Goal: Entertainment & Leisure: Browse casually

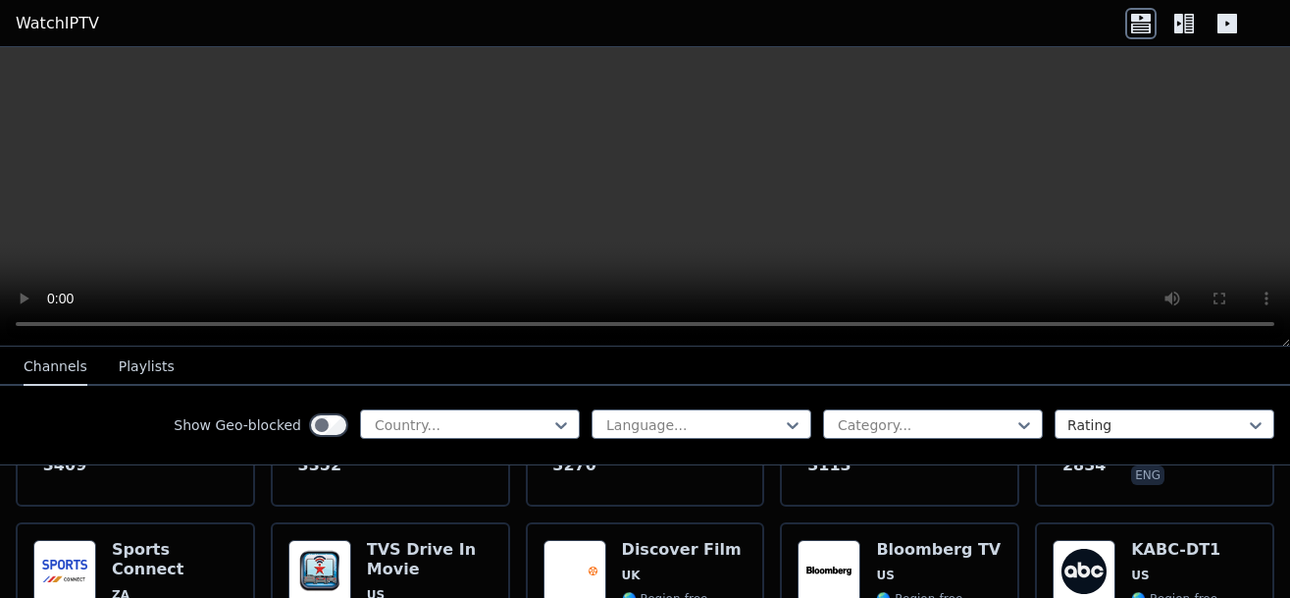
scroll to position [757, 0]
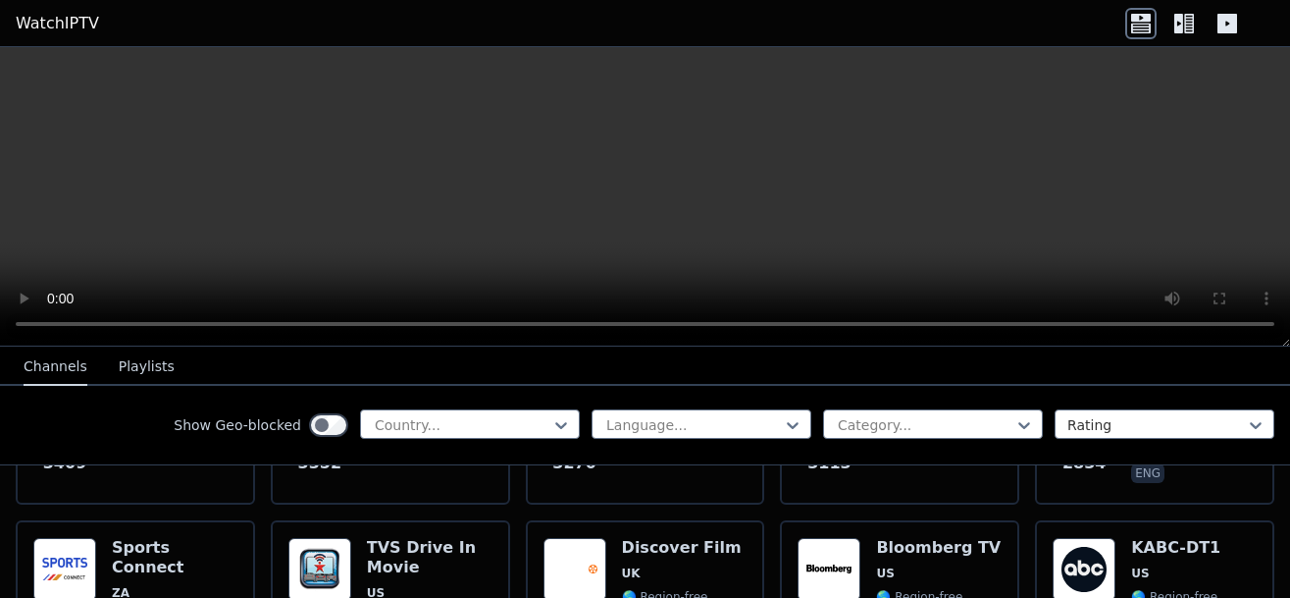
click at [142, 363] on button "Playlists" at bounding box center [147, 366] width 56 height 37
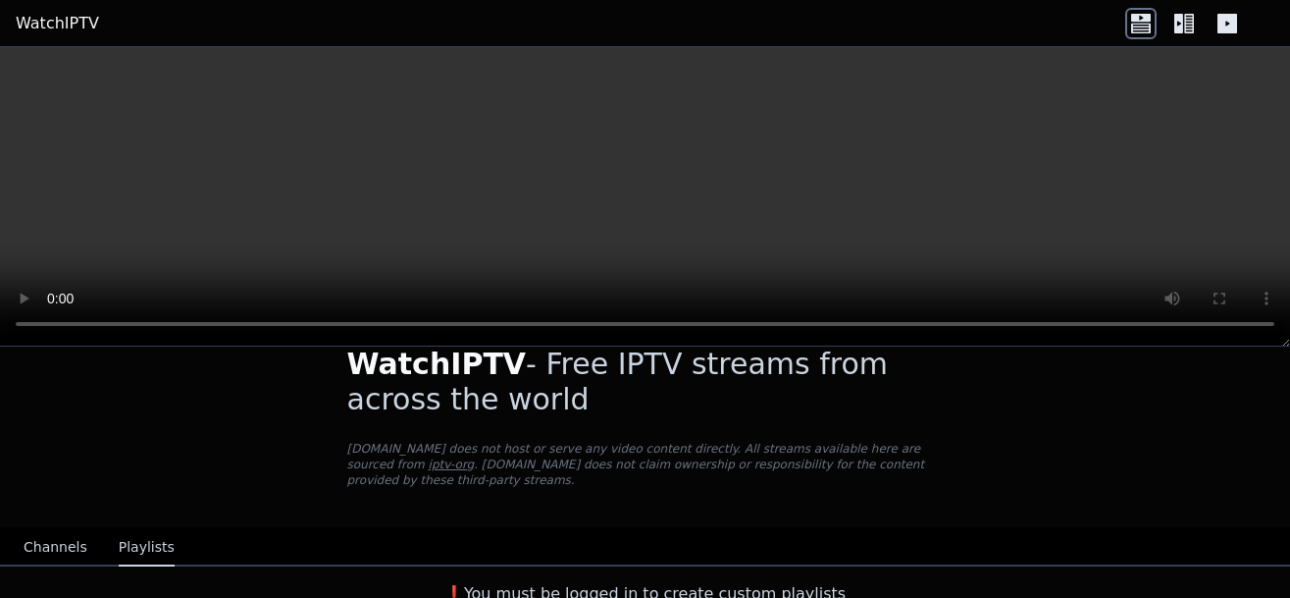
scroll to position [0, 0]
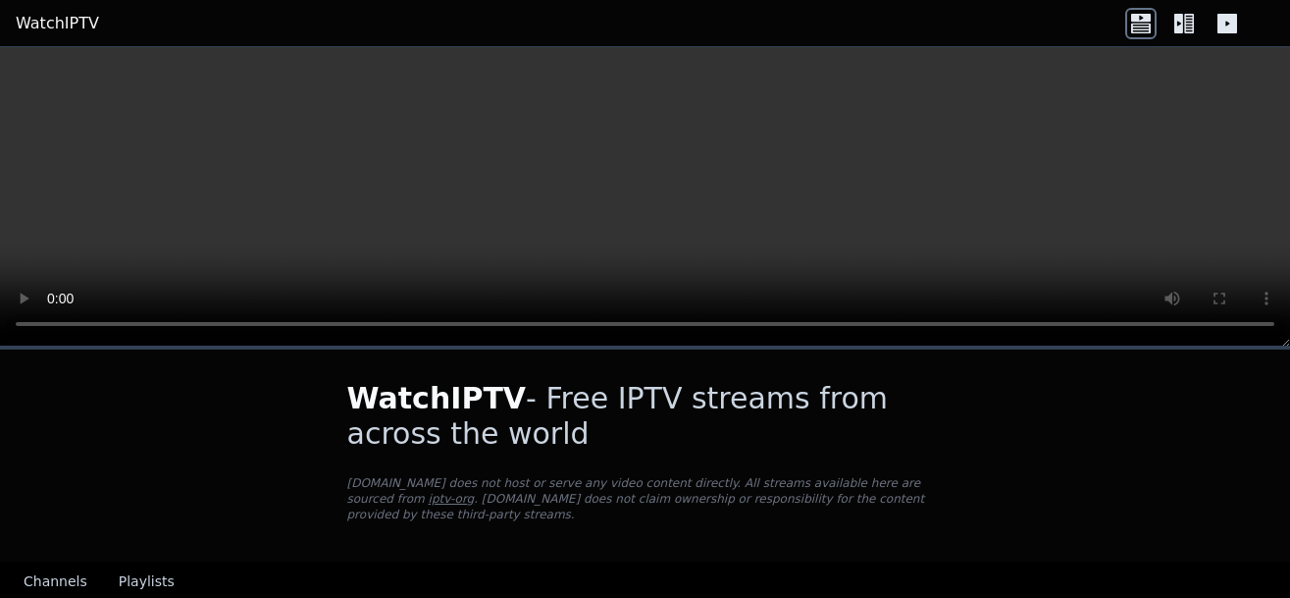
click at [61, 563] on button "Channels" at bounding box center [56, 581] width 64 height 37
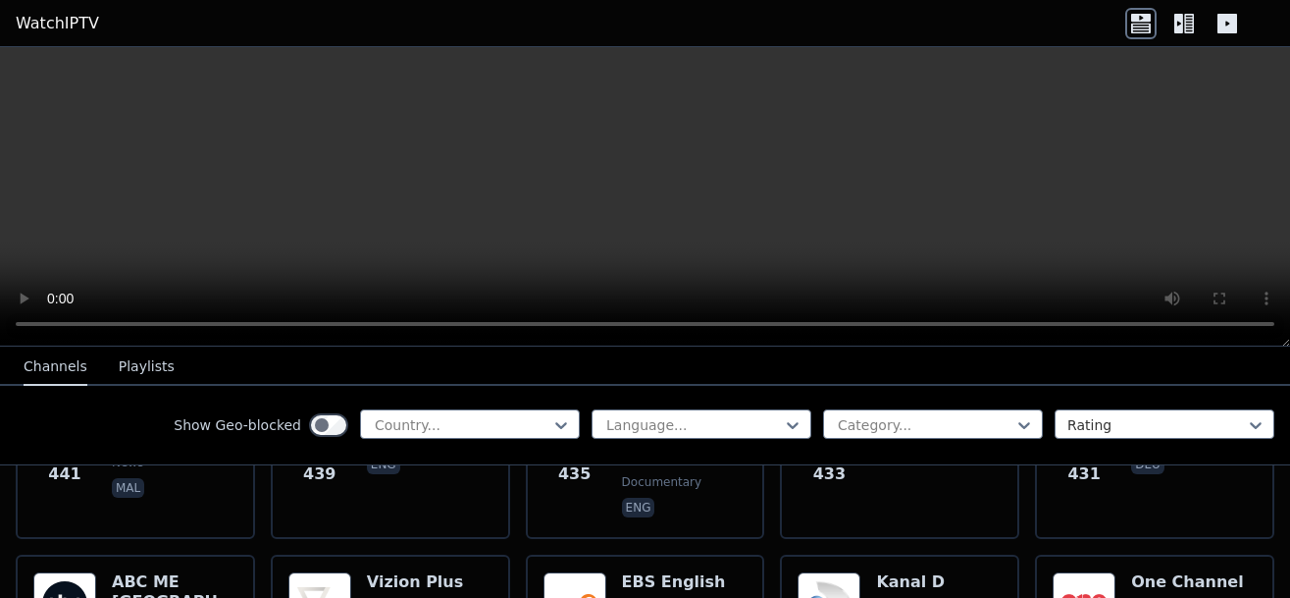
scroll to position [9627, 0]
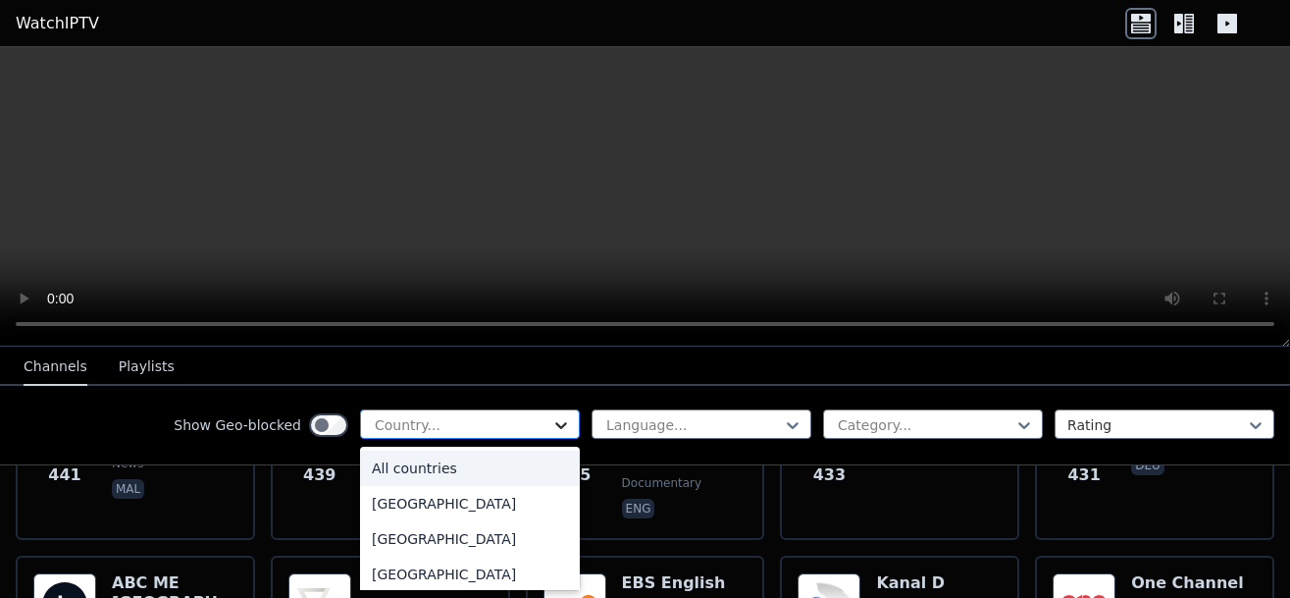
click at [560, 417] on icon at bounding box center [561, 425] width 20 height 20
type input "**"
click at [415, 505] on div "[GEOGRAPHIC_DATA]" at bounding box center [470, 503] width 220 height 35
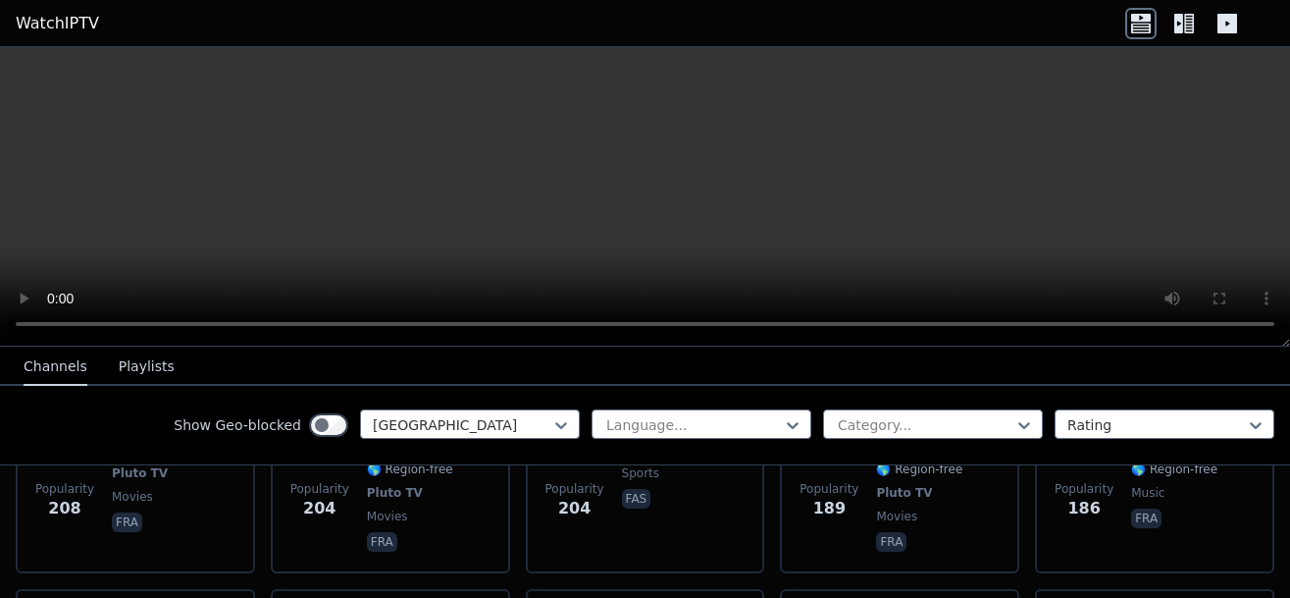
scroll to position [1794, 0]
click at [995, 419] on div at bounding box center [925, 425] width 179 height 20
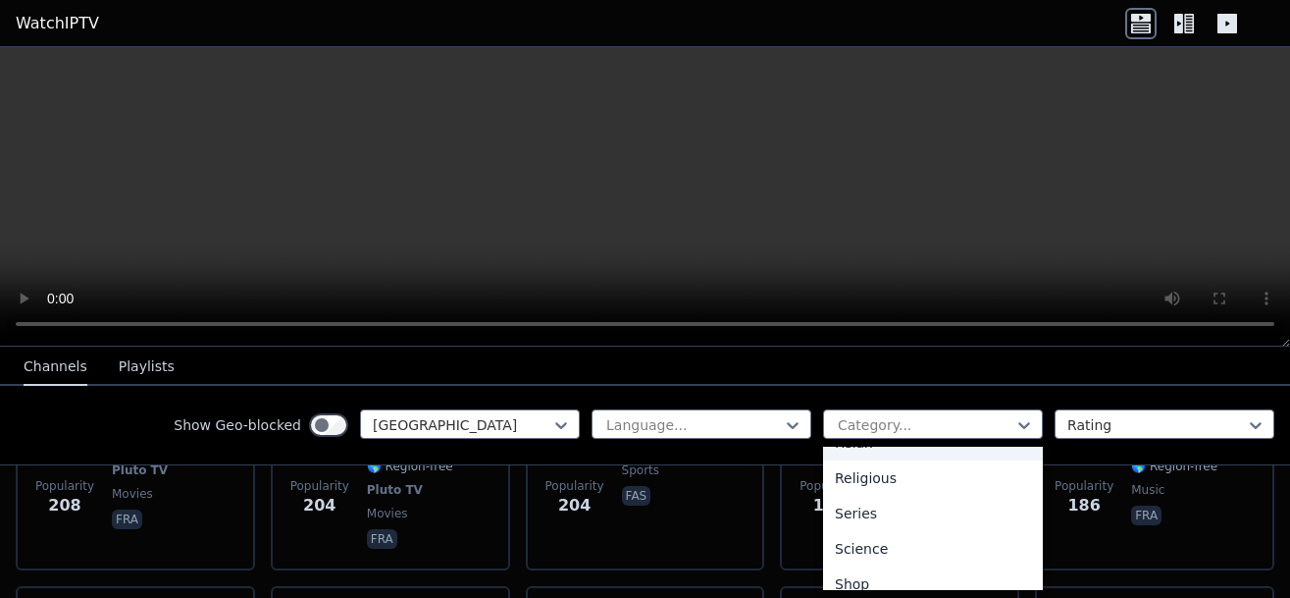
scroll to position [698, 0]
click at [923, 500] on div "Series" at bounding box center [933, 512] width 220 height 35
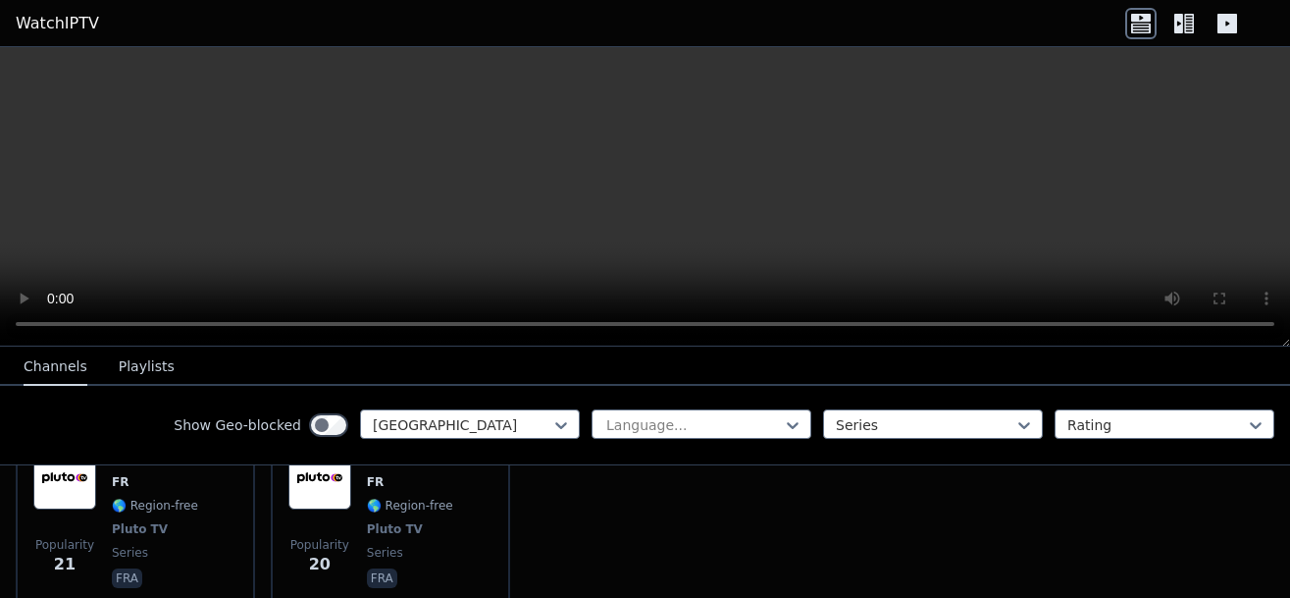
scroll to position [1641, 0]
